Goal: Task Accomplishment & Management: Complete application form

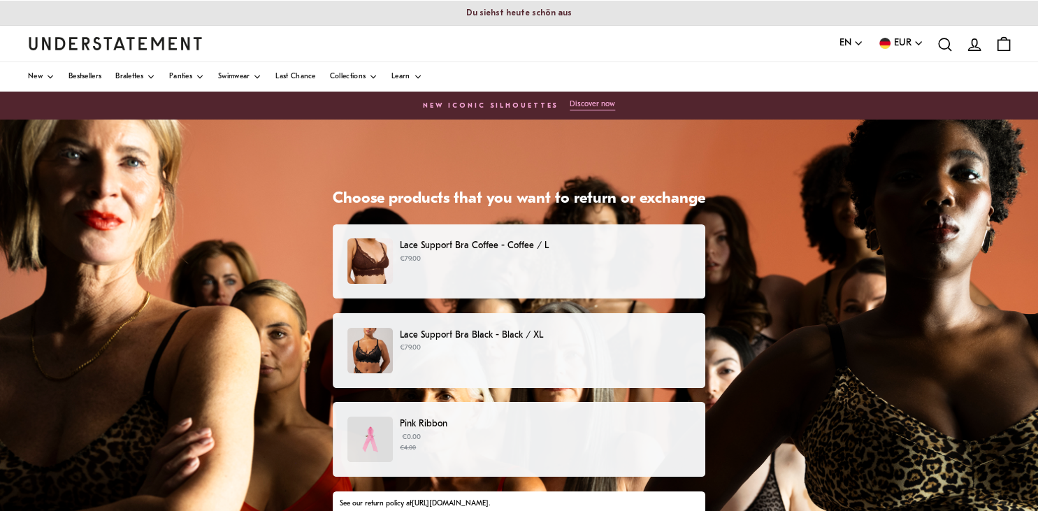
click at [549, 231] on div "Lace Support Bra Coffee - Coffee / L €79.00" at bounding box center [519, 261] width 373 height 75
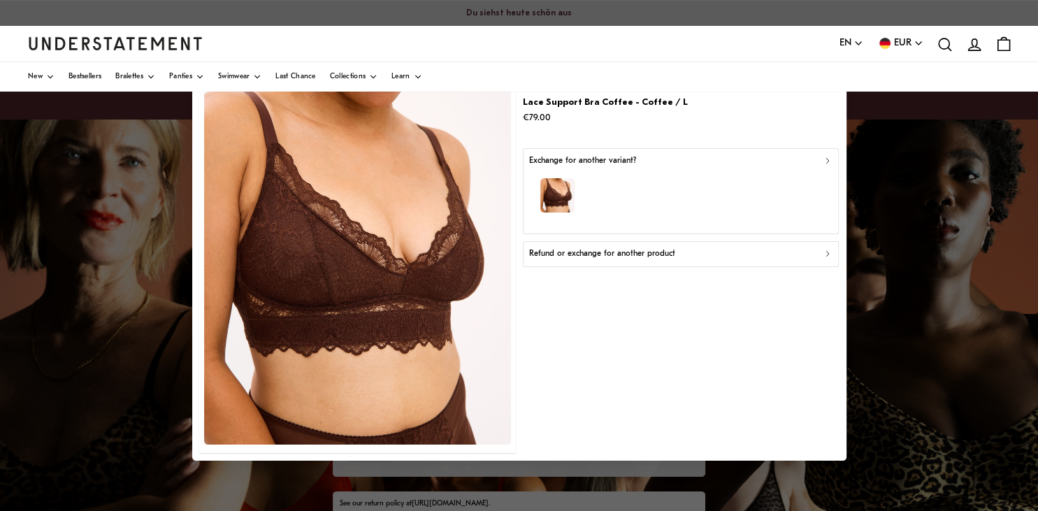
click at [560, 253] on p "Refund or exchange for another product" at bounding box center [601, 253] width 146 height 13
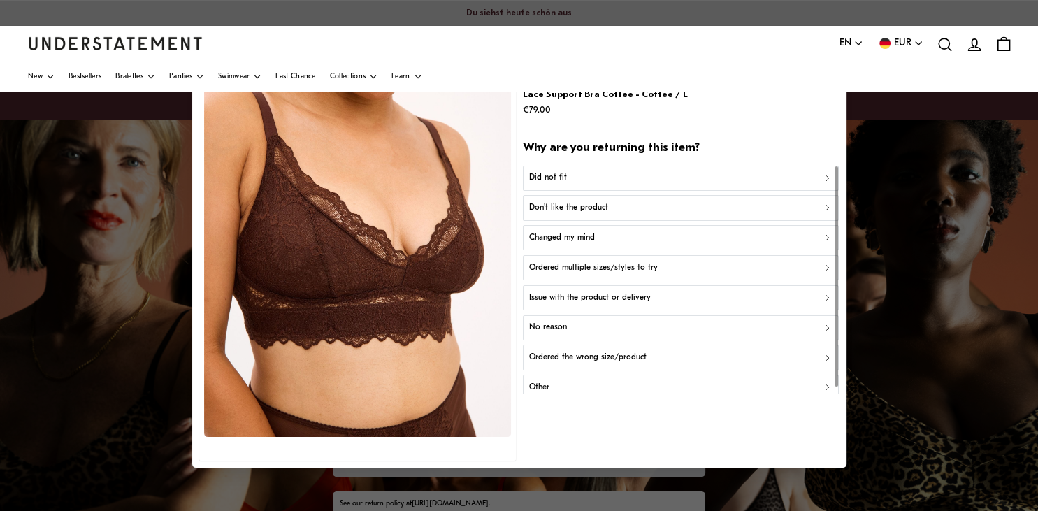
click at [569, 178] on div "Did not fit" at bounding box center [680, 178] width 304 height 13
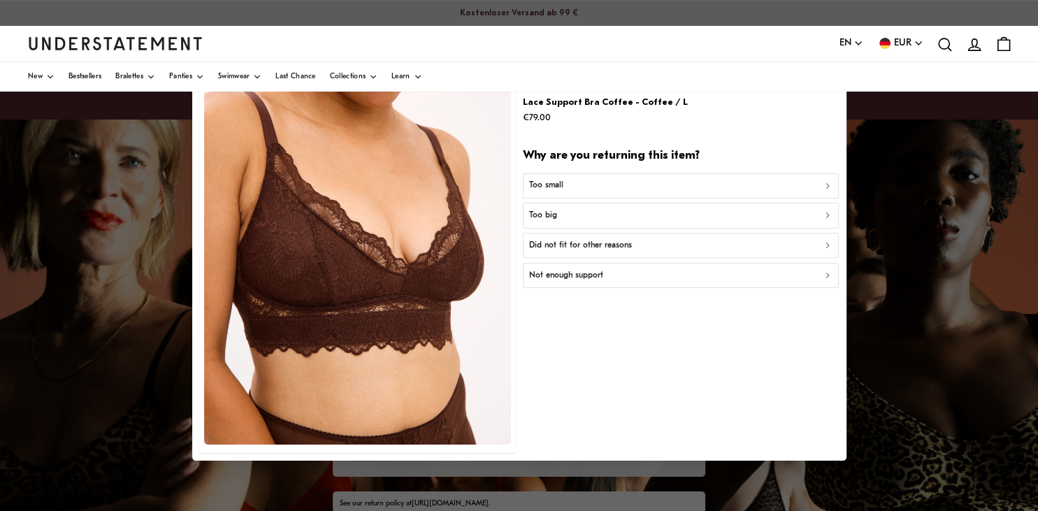
click at [559, 197] on button "Too small" at bounding box center [681, 185] width 316 height 25
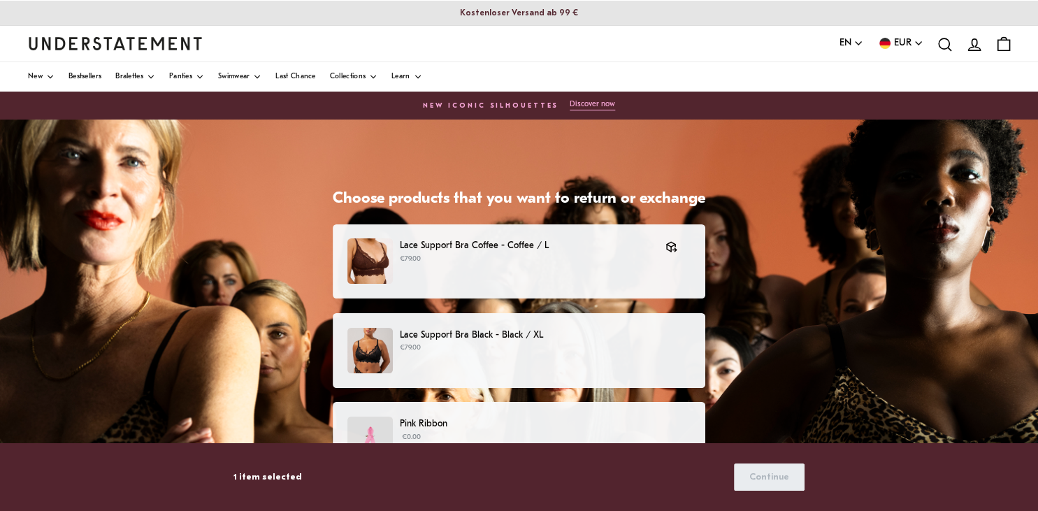
click at [858, 38] on button "EN" at bounding box center [852, 43] width 24 height 15
click at [849, 98] on span "Deutsch" at bounding box center [852, 96] width 24 height 11
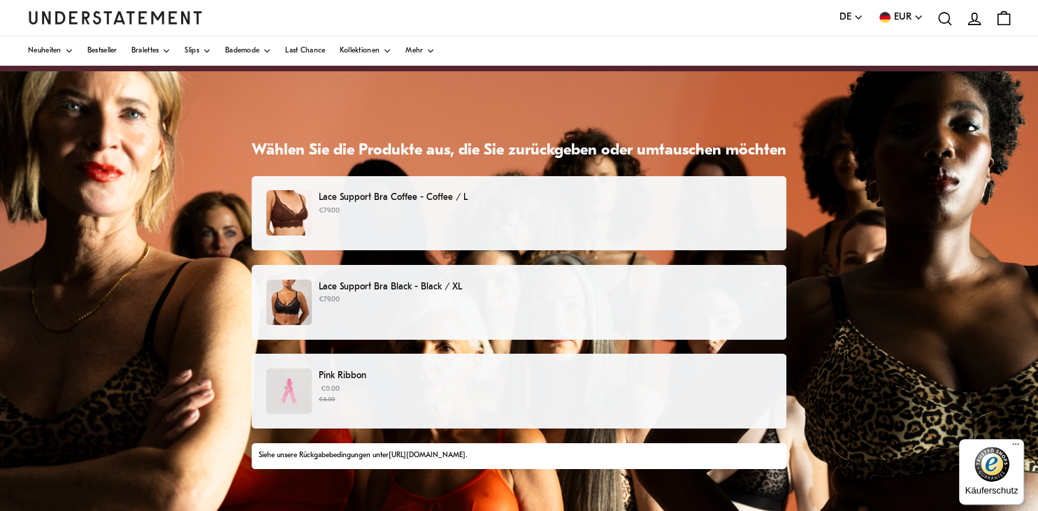
scroll to position [50, 0]
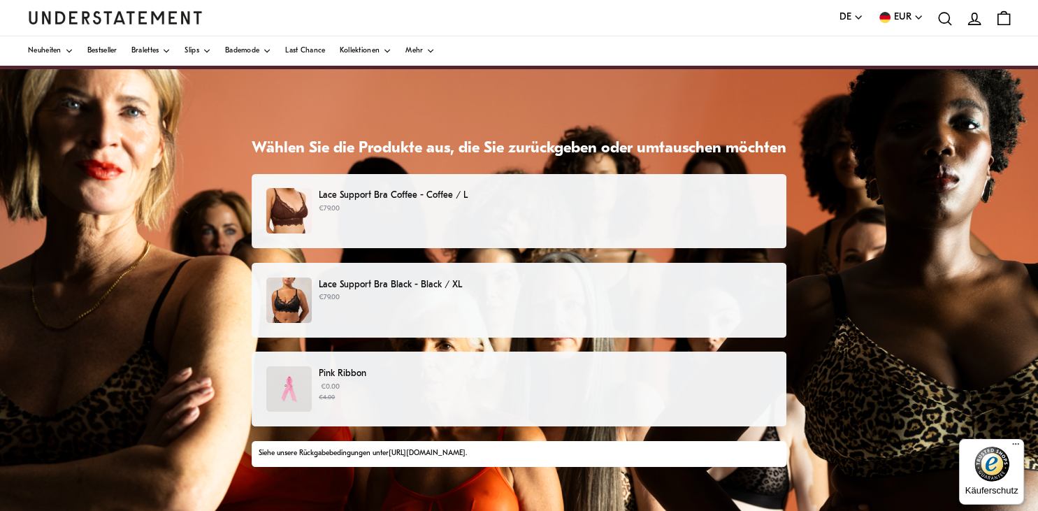
click at [532, 190] on p "Lace Support Bra Coffee - Coffee / L" at bounding box center [545, 195] width 453 height 15
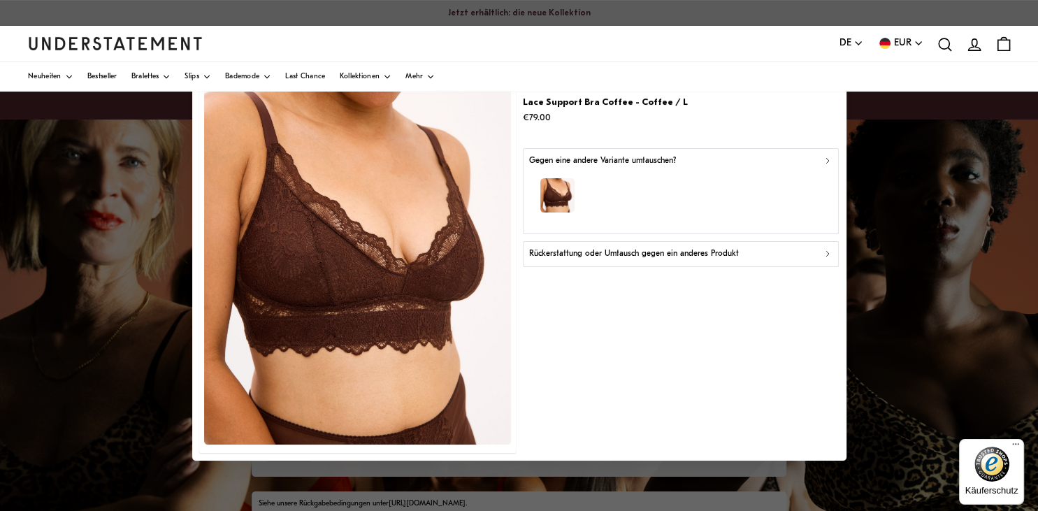
click at [565, 252] on p "Rückerstattung oder Umtausch gegen ein anderes Produkt" at bounding box center [633, 253] width 210 height 13
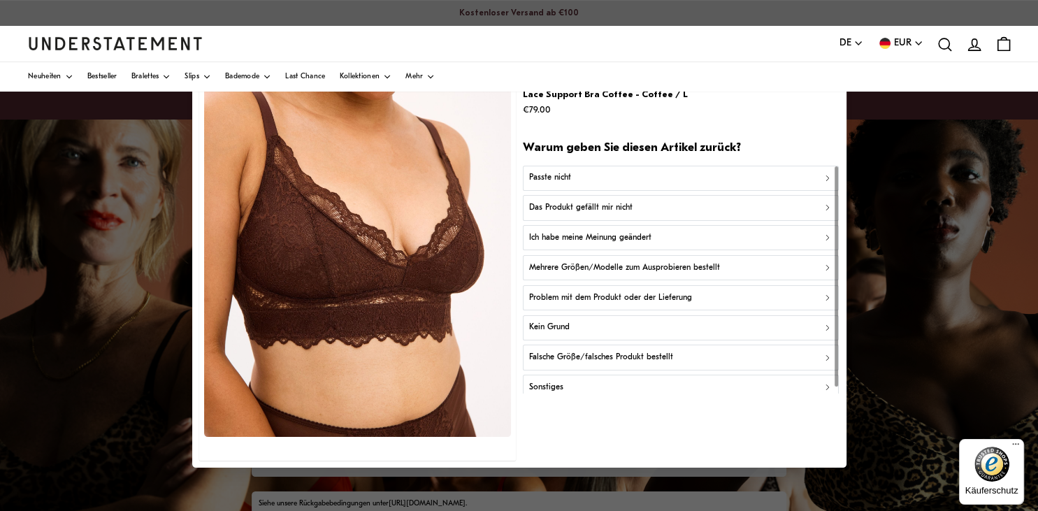
click at [575, 179] on div "Passte nicht" at bounding box center [680, 178] width 304 height 13
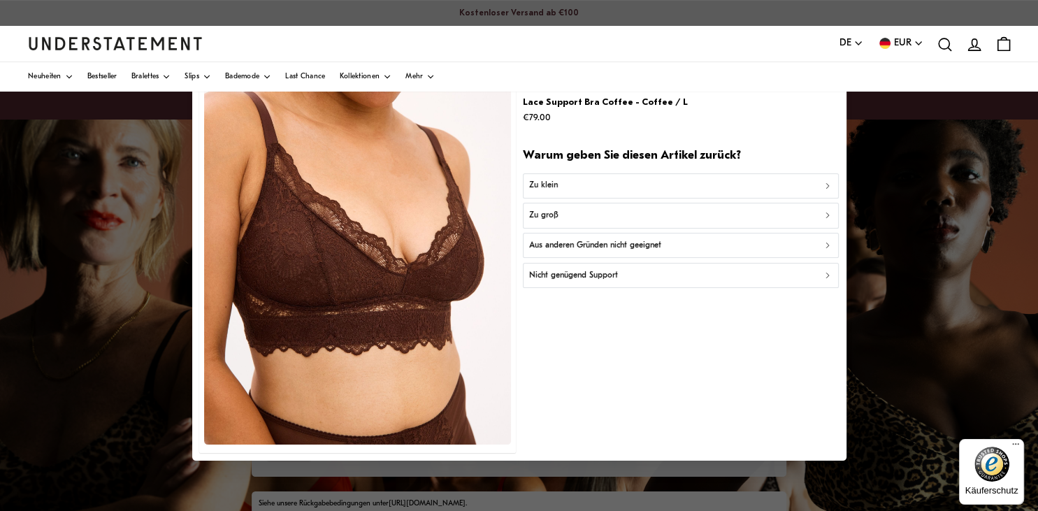
click at [567, 187] on div "Zu klein" at bounding box center [680, 185] width 304 height 13
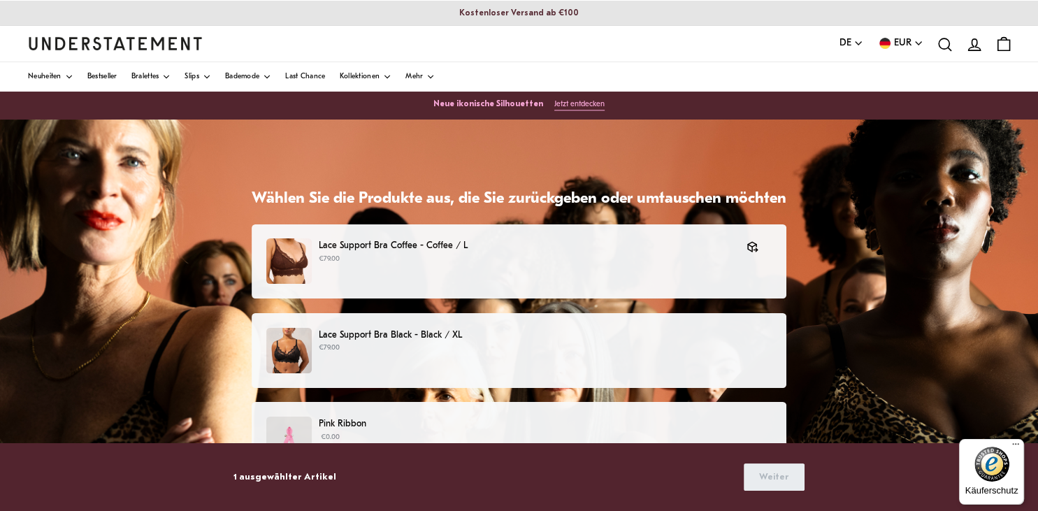
scroll to position [55, 0]
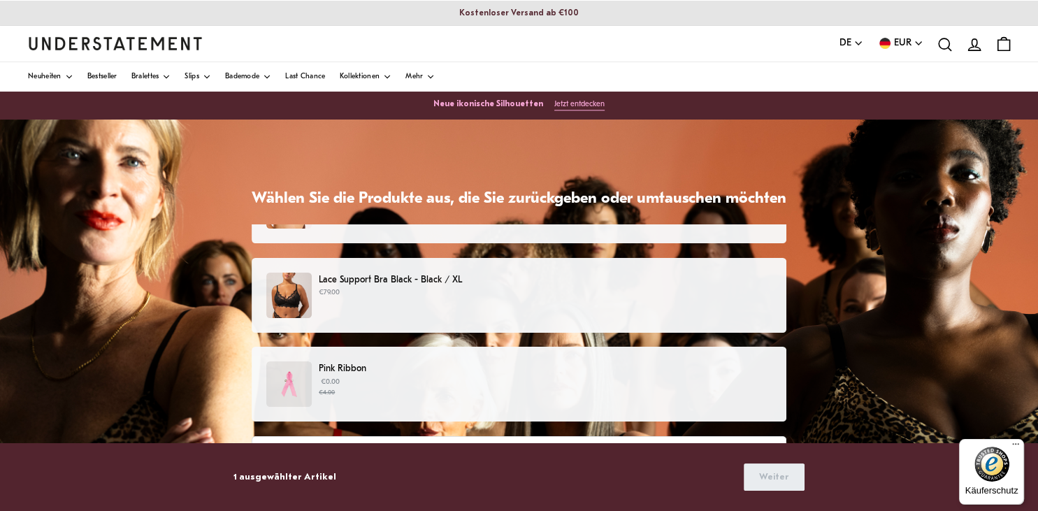
click at [493, 298] on div "Lace Support Bra Black - Black / XL €79.00" at bounding box center [518, 295] width 505 height 45
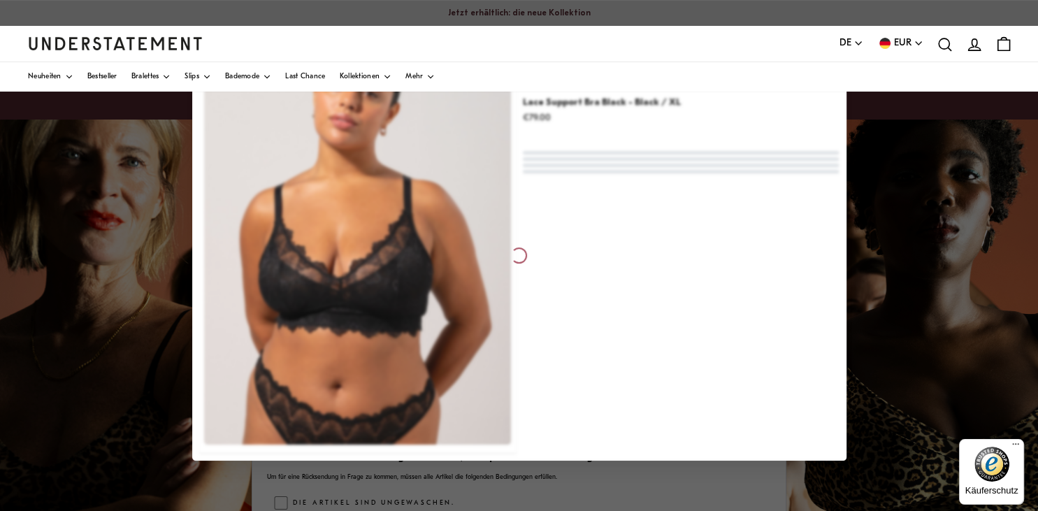
scroll to position [55, 0]
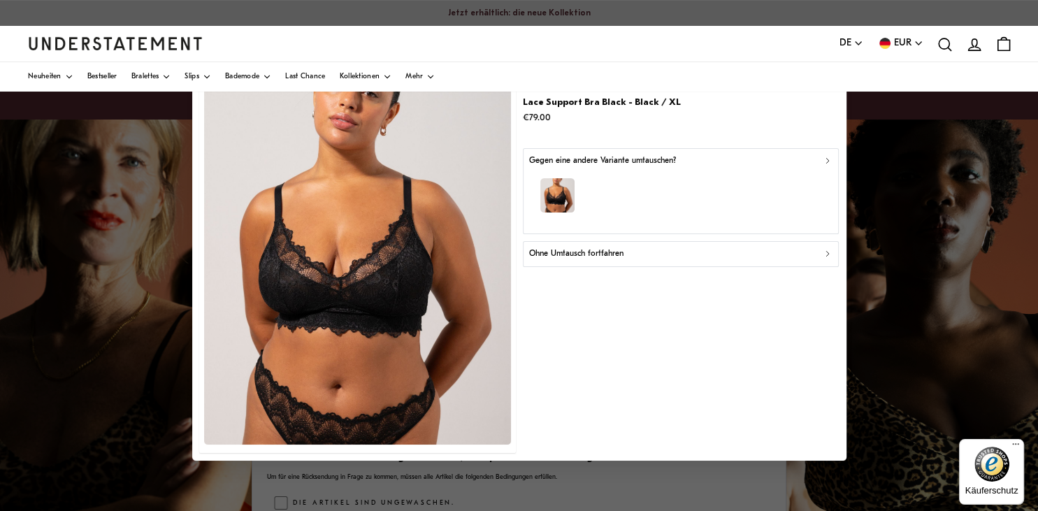
click at [585, 248] on p "Ohne Umtausch fortfahren" at bounding box center [575, 253] width 94 height 13
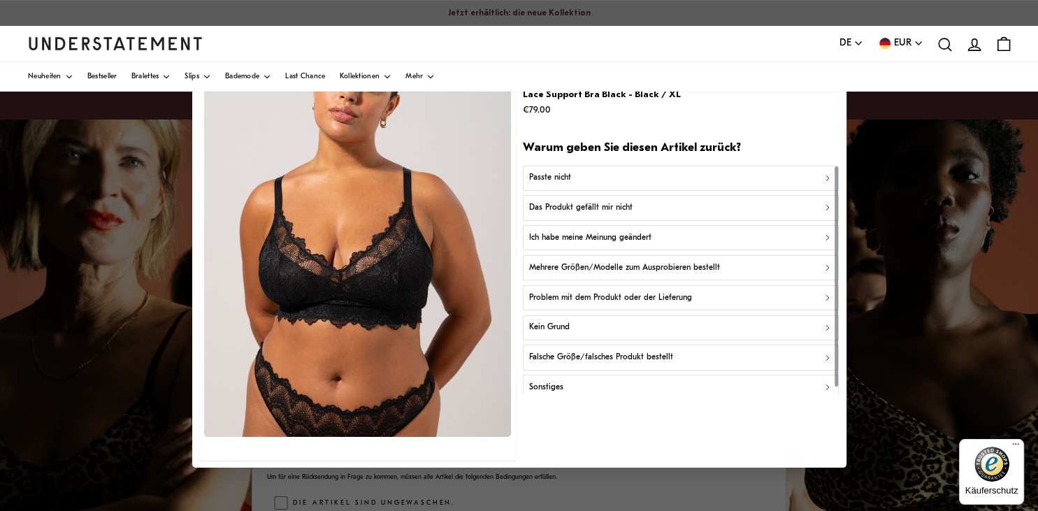
click at [615, 172] on div "Passte nicht" at bounding box center [680, 178] width 304 height 13
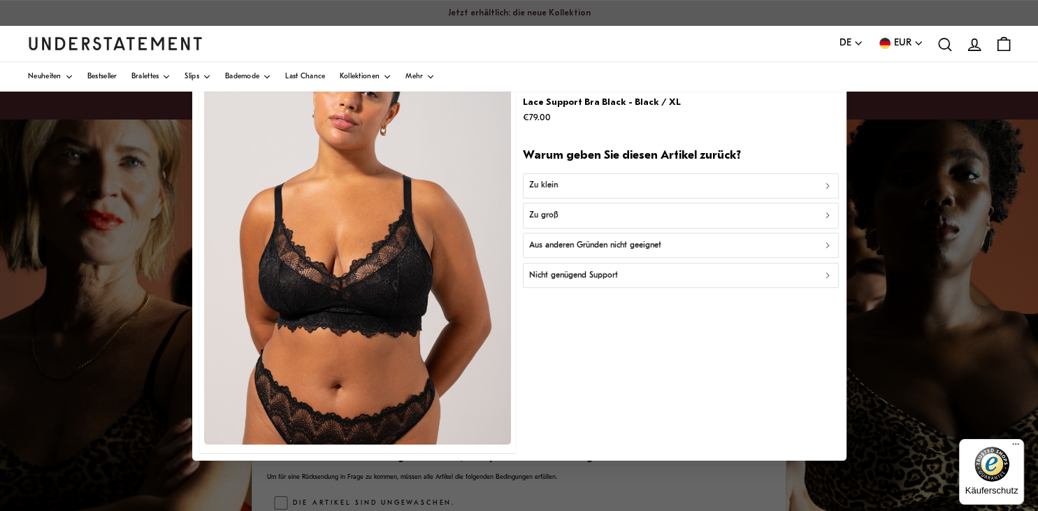
click at [597, 178] on button "Zu klein" at bounding box center [681, 185] width 316 height 25
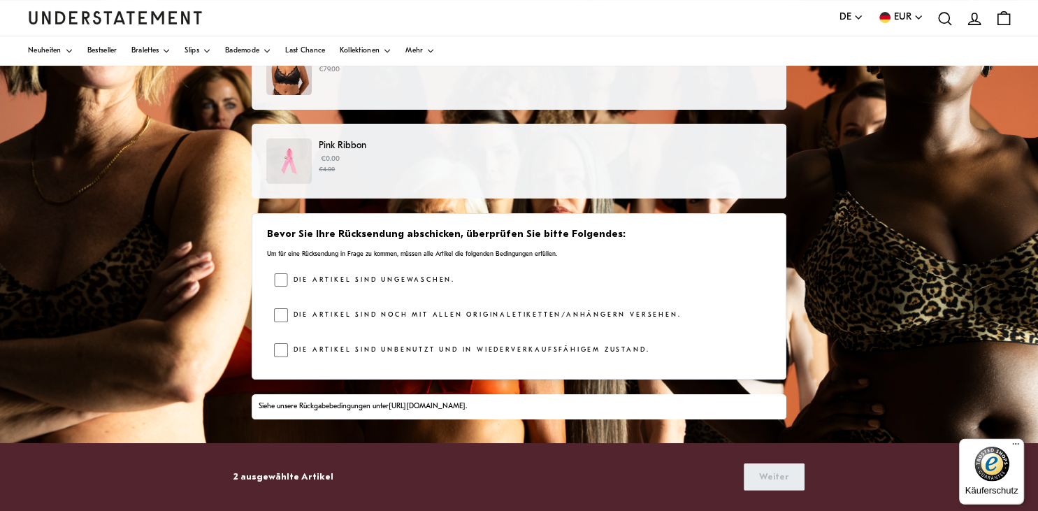
scroll to position [179, 0]
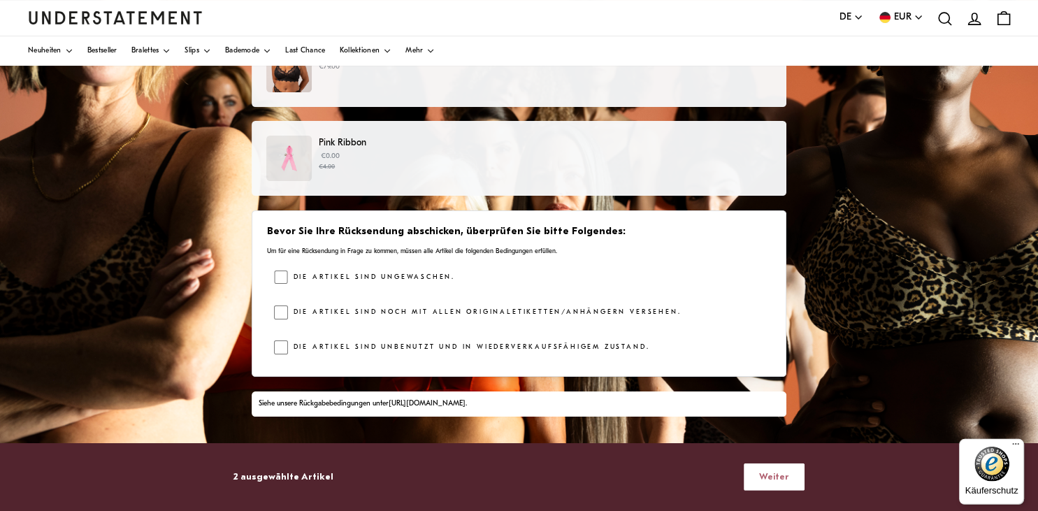
click at [781, 479] on span "Weiter" at bounding box center [774, 477] width 30 height 26
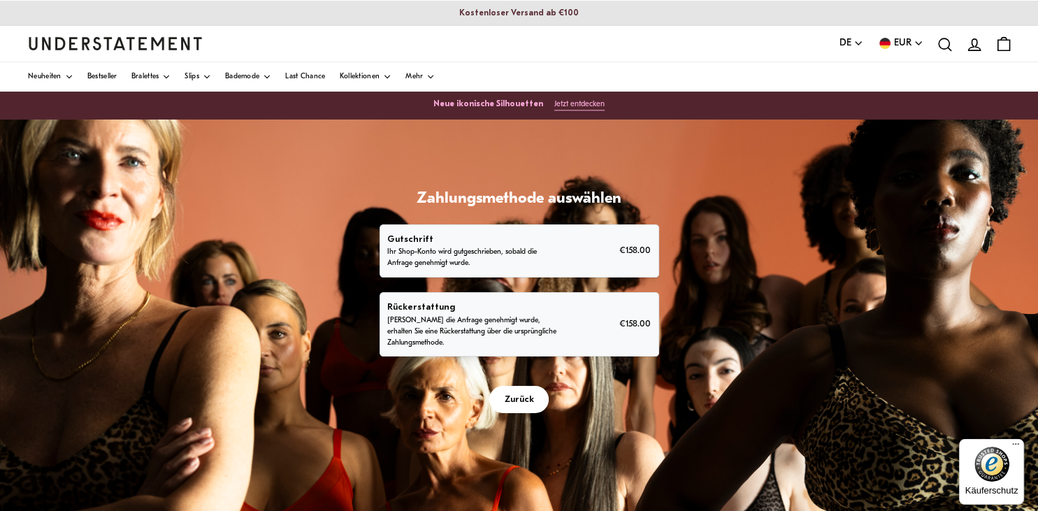
click at [487, 315] on p "Sobald die Anfrage genehmigt wurde, erhalten Sie eine Rückerstattung über die u…" at bounding box center [474, 332] width 174 height 34
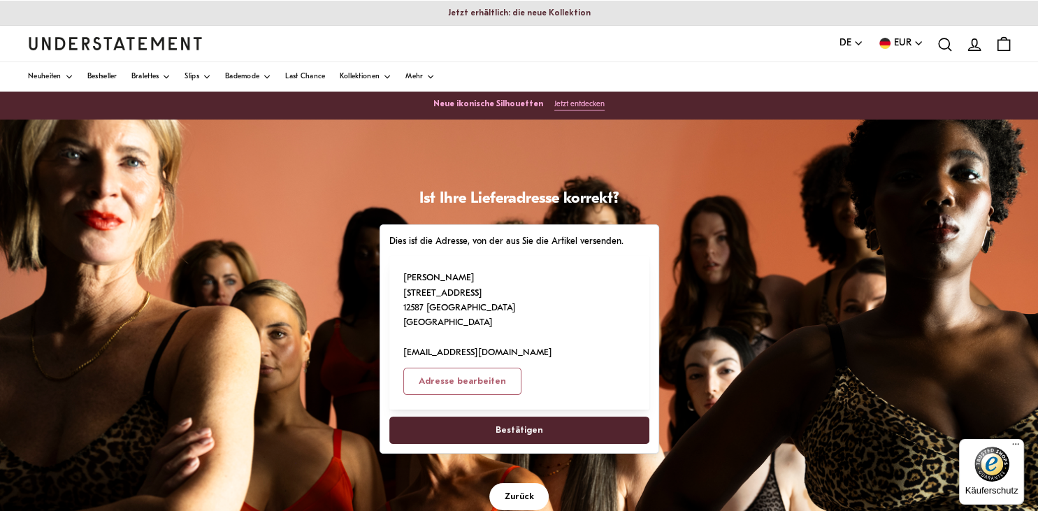
click at [498, 417] on span "Bestätigen" at bounding box center [520, 430] width 48 height 26
select select "**"
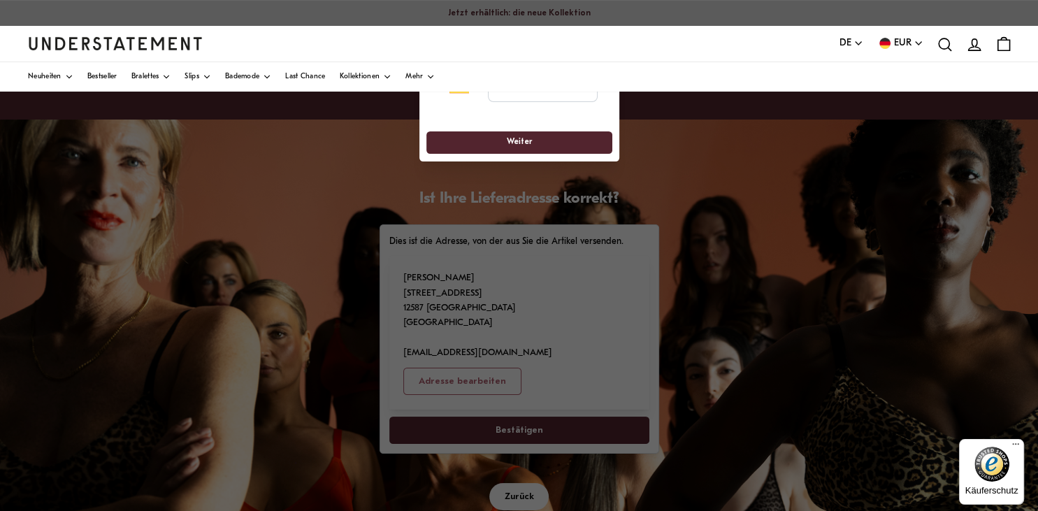
drag, startPoint x: 475, startPoint y: 105, endPoint x: 468, endPoint y: 156, distance: 51.5
click at [468, 156] on div "**********" at bounding box center [519, 109] width 200 height 104
drag, startPoint x: 570, startPoint y: 94, endPoint x: 605, endPoint y: 119, distance: 43.1
click at [597, 102] on input "tel" at bounding box center [542, 86] width 110 height 31
drag, startPoint x: 617, startPoint y: 131, endPoint x: 637, endPoint y: 147, distance: 25.9
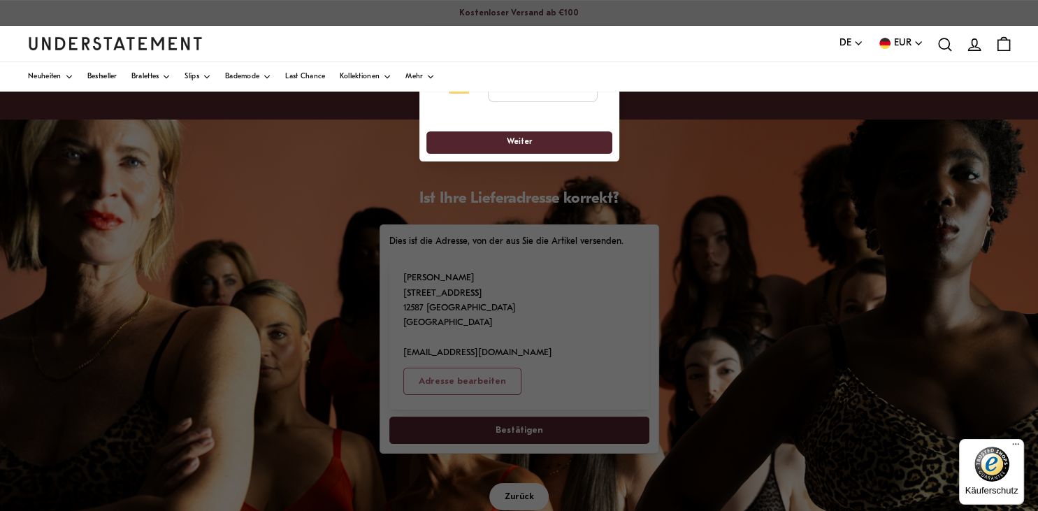
click at [619, 147] on section "**********" at bounding box center [519, 94] width 200 height 136
click at [565, 100] on input "tel" at bounding box center [542, 86] width 110 height 31
click at [448, 101] on div "**********" at bounding box center [519, 86] width 157 height 31
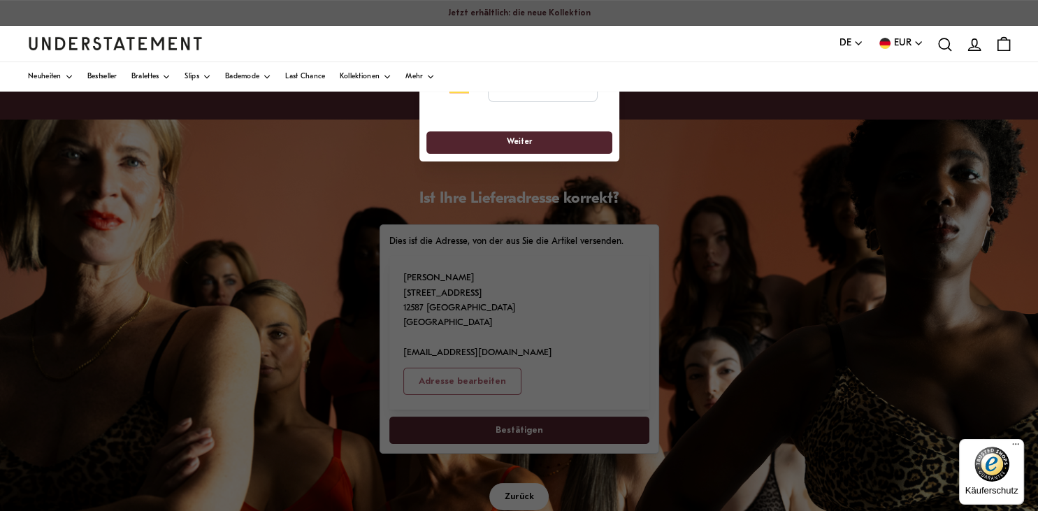
click at [448, 101] on div "**********" at bounding box center [519, 86] width 157 height 31
